Goal: Information Seeking & Learning: Learn about a topic

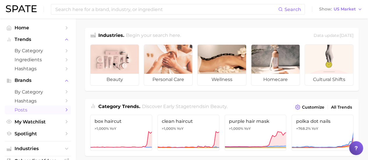
scroll to position [28, 0]
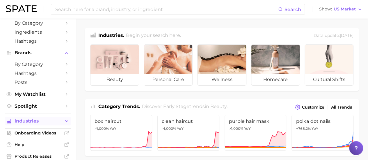
click at [37, 124] on span "Industries" at bounding box center [38, 121] width 47 height 5
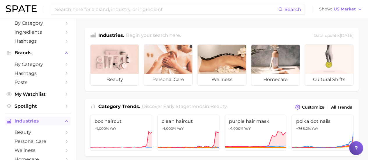
scroll to position [57, 0]
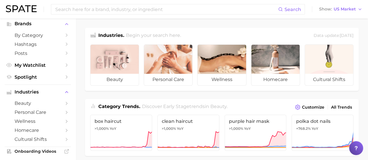
click at [25, 98] on li "Industries beauty personal care wellness homecare cultural shifts" at bounding box center [38, 116] width 66 height 56
click at [23, 103] on span "beauty" at bounding box center [38, 104] width 47 height 6
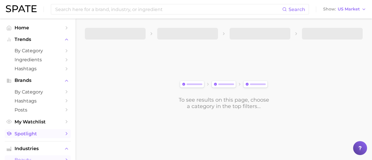
click at [47, 134] on span "Spotlight" at bounding box center [38, 134] width 47 height 6
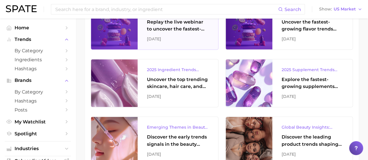
scroll to position [407, 0]
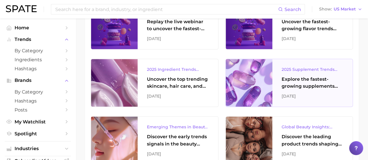
click at [299, 71] on div "2025 Supplement Trends Report" at bounding box center [313, 69] width 62 height 7
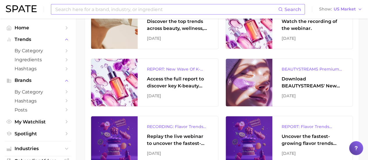
scroll to position [233, 0]
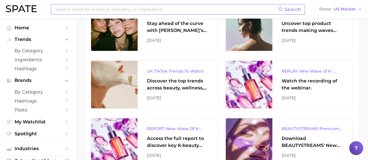
click at [132, 6] on input at bounding box center [166, 9] width 223 height 10
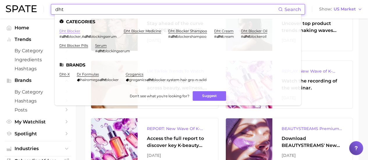
type input "dht"
click at [73, 32] on link "dht blocker" at bounding box center [69, 31] width 21 height 4
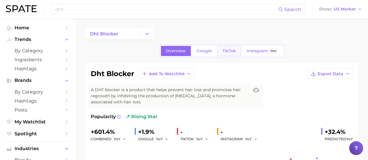
click at [223, 50] on span "TikTok" at bounding box center [229, 51] width 13 height 5
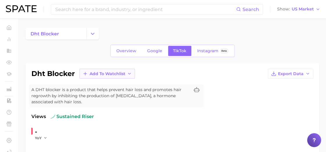
click at [119, 72] on span "Add to Watchlist" at bounding box center [108, 74] width 36 height 5
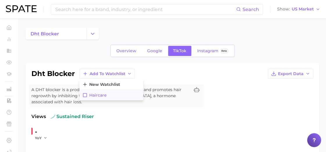
click at [103, 93] on span "Haircare" at bounding box center [97, 95] width 17 height 5
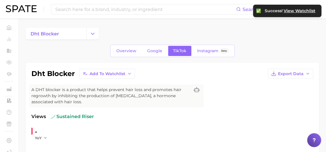
click at [159, 77] on div "dht blocker Add to Watchlist Export Data" at bounding box center [172, 74] width 282 height 10
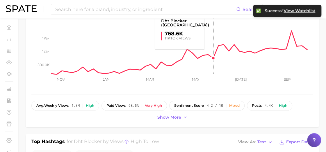
scroll to position [145, 0]
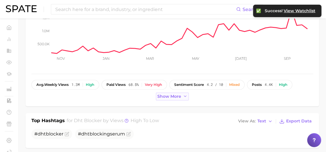
click at [174, 98] on span "Show more" at bounding box center [169, 96] width 24 height 5
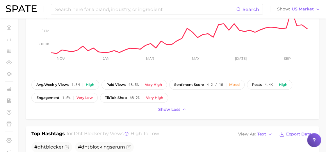
scroll to position [29, 0]
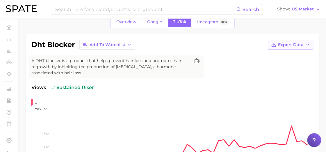
click at [304, 45] on span "Export Data" at bounding box center [291, 44] width 26 height 5
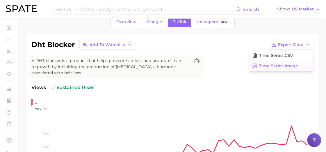
click at [288, 64] on span "Time Series Image" at bounding box center [278, 66] width 39 height 5
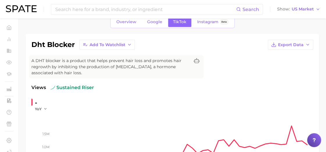
drag, startPoint x: 77, startPoint y: 96, endPoint x: 88, endPoint y: 92, distance: 12.3
click at [77, 96] on div "Views sustained riser - YoY 500.0k 1.0m 1.5m Nov Jan Mar May [DATE] Sep" at bounding box center [172, 134] width 282 height 100
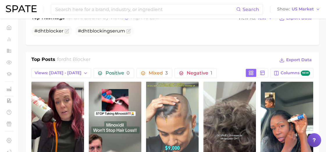
scroll to position [349, 0]
